Goal: Check status

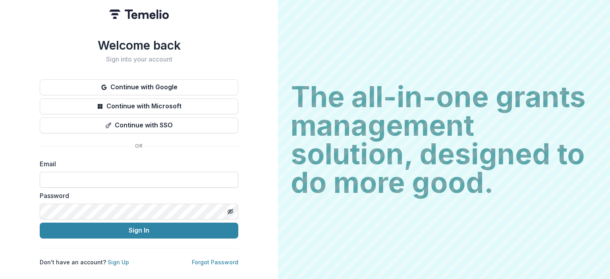
click at [161, 177] on input at bounding box center [139, 180] width 198 height 16
type input "**********"
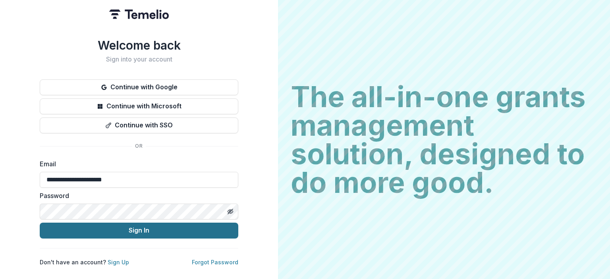
click at [105, 225] on button "Sign In" at bounding box center [139, 231] width 198 height 16
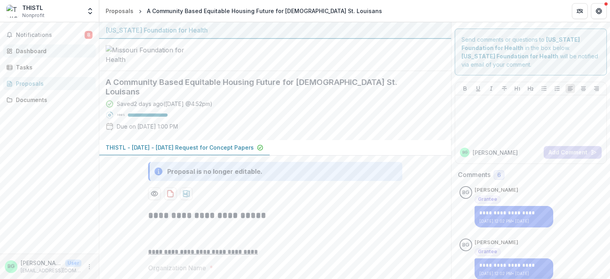
click at [42, 49] on div "Dashboard" at bounding box center [52, 51] width 73 height 8
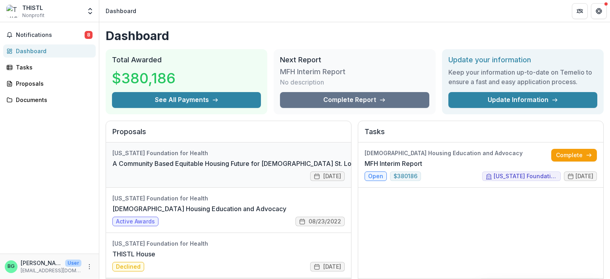
click at [233, 164] on link "A Community Based Equitable Housing Future for [DEMOGRAPHIC_DATA] St. Louisans" at bounding box center [241, 164] width 258 height 10
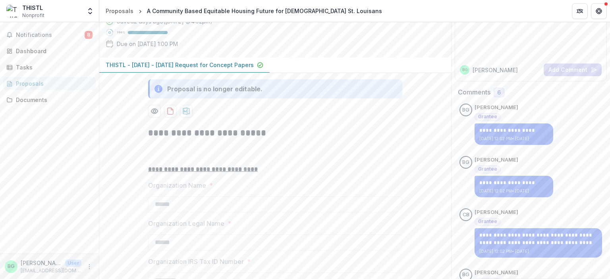
scroll to position [84, 0]
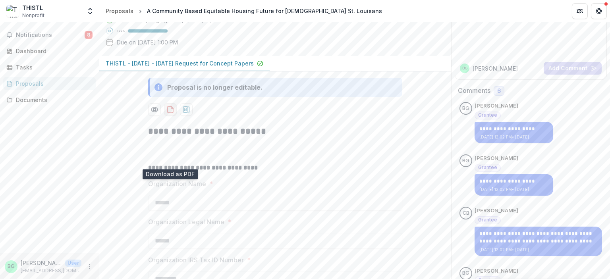
click at [169, 114] on icon "download-proposal" at bounding box center [170, 110] width 8 height 8
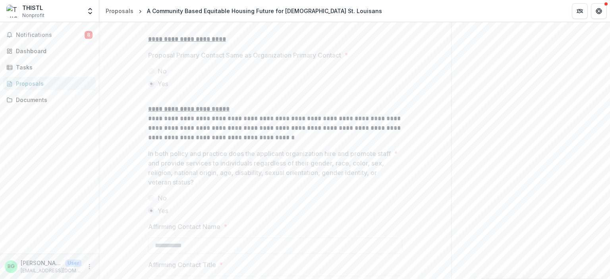
scroll to position [1121, 0]
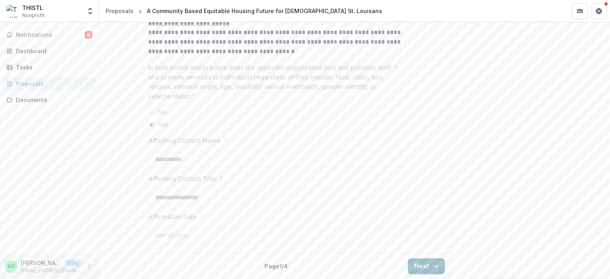
click at [417, 267] on button "Next" at bounding box center [426, 266] width 37 height 16
